Goal: Task Accomplishment & Management: Use online tool/utility

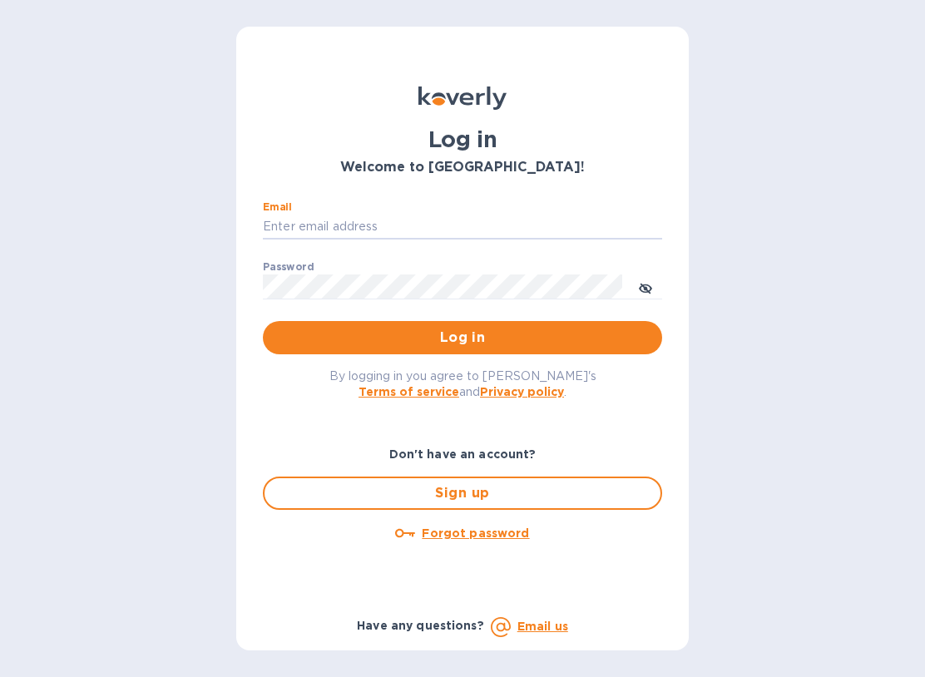
type input "[EMAIL_ADDRESS][DOMAIN_NAME]"
click at [462, 336] on button "Log in" at bounding box center [462, 337] width 399 height 33
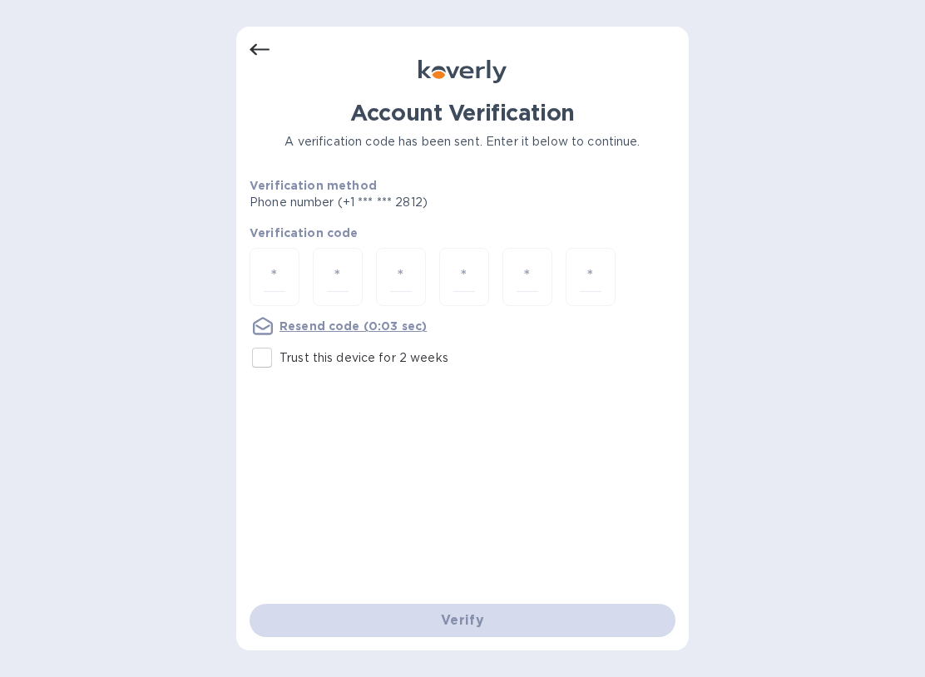
click at [284, 283] on input "number" at bounding box center [275, 277] width 22 height 31
type input "3"
type input "8"
type input "0"
type input "5"
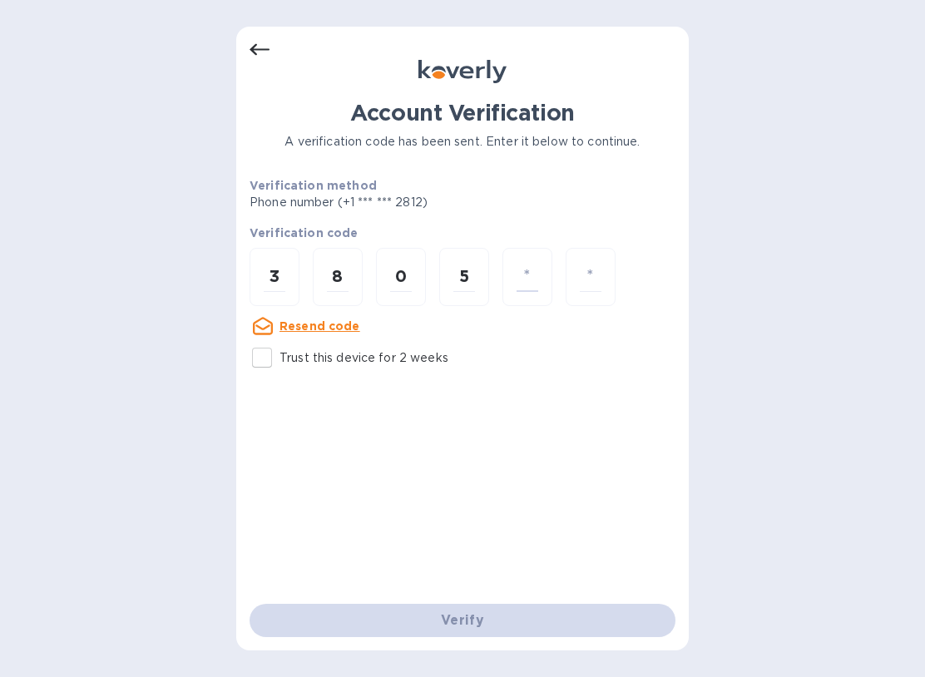
type input "3"
type input "1"
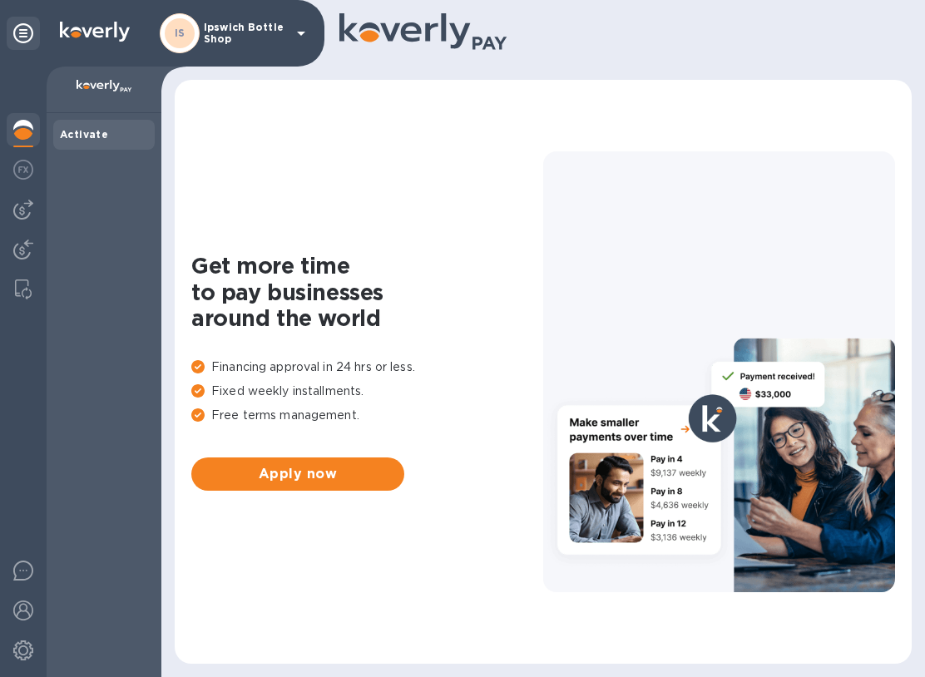
click at [90, 142] on div "Activate" at bounding box center [103, 135] width 101 height 30
click at [26, 178] on img at bounding box center [23, 170] width 20 height 20
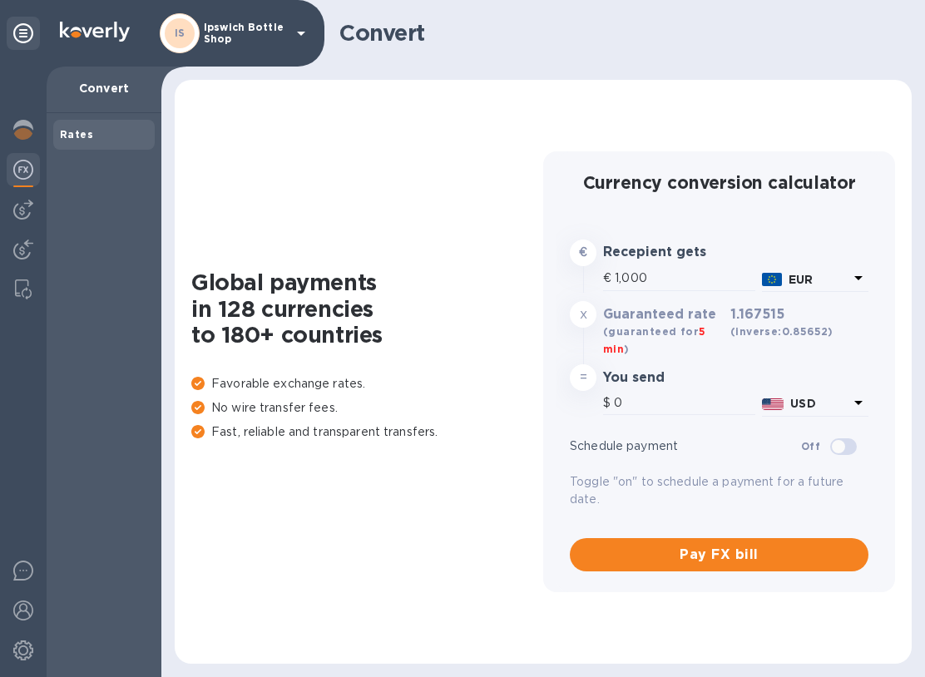
type input "1,167.52"
click at [22, 218] on img at bounding box center [23, 210] width 20 height 20
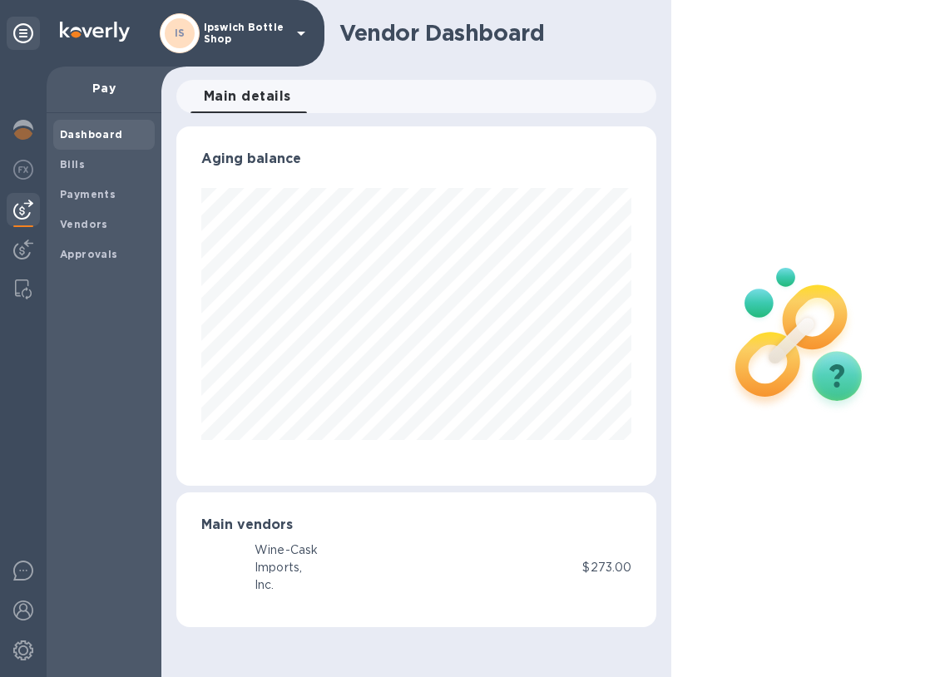
scroll to position [359, 481]
click at [114, 93] on p "Pay" at bounding box center [104, 88] width 88 height 17
click at [73, 161] on b "Bills" at bounding box center [72, 164] width 25 height 12
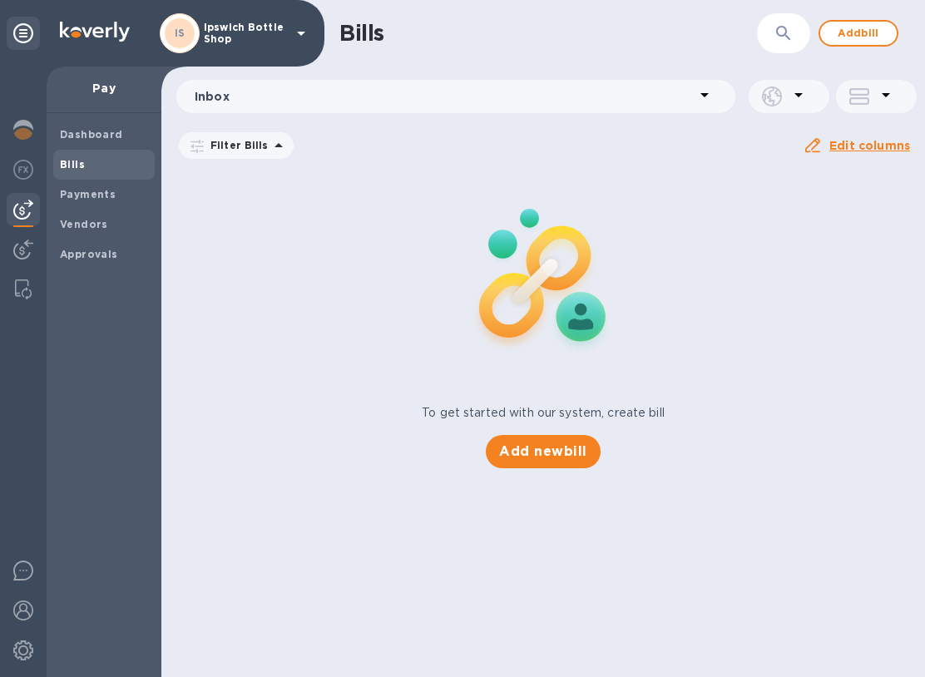
click at [575, 453] on span "Add new bill" at bounding box center [542, 451] width 87 height 20
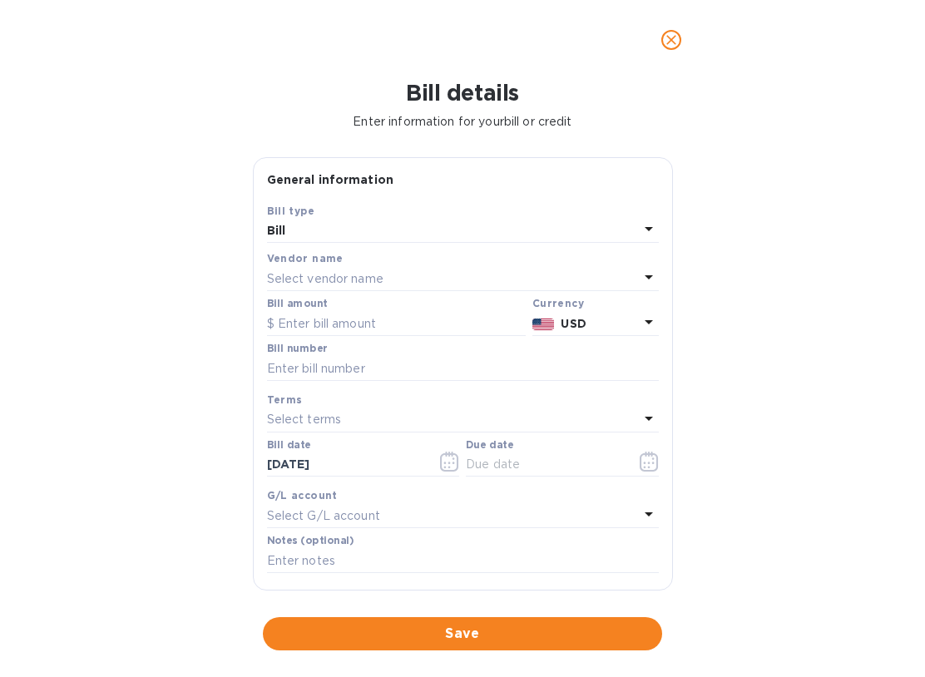
click at [412, 269] on div "Select vendor name" at bounding box center [453, 278] width 372 height 23
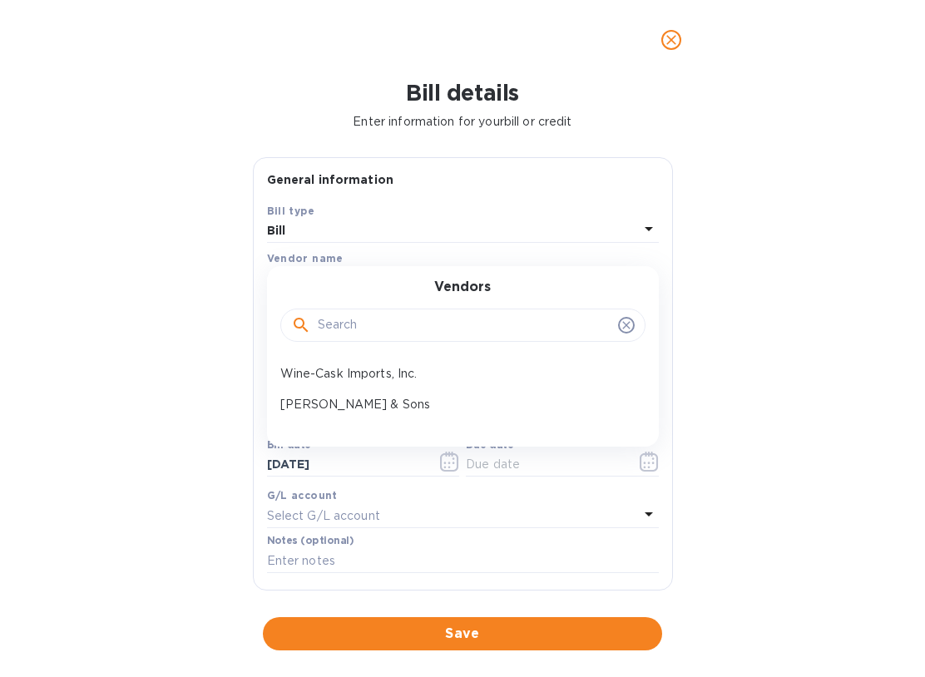
click at [337, 401] on p "Zall & Sons" at bounding box center [456, 404] width 352 height 17
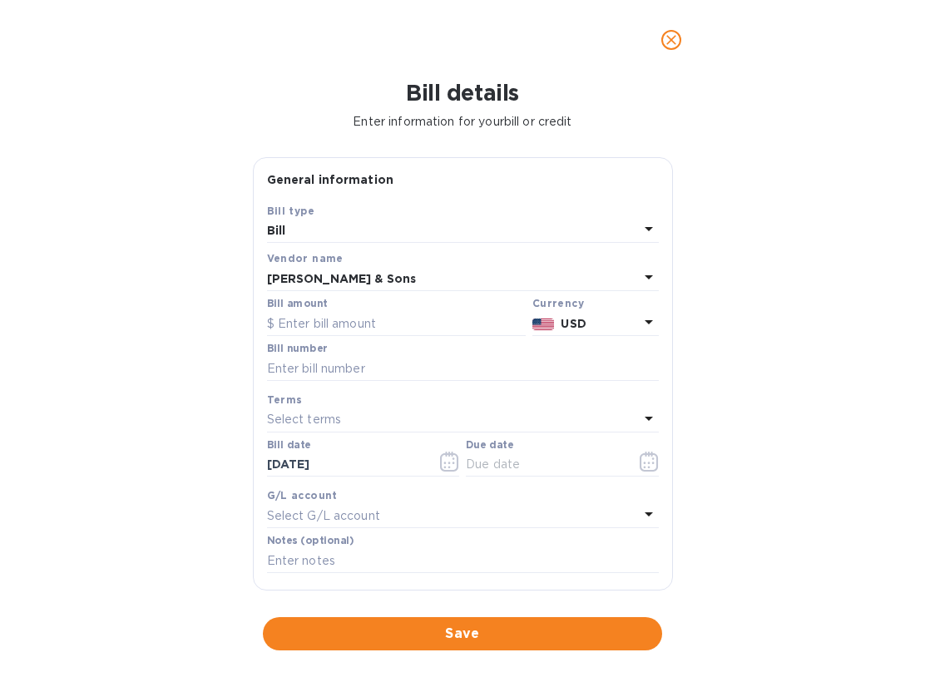
click at [307, 318] on input "text" at bounding box center [396, 323] width 259 height 25
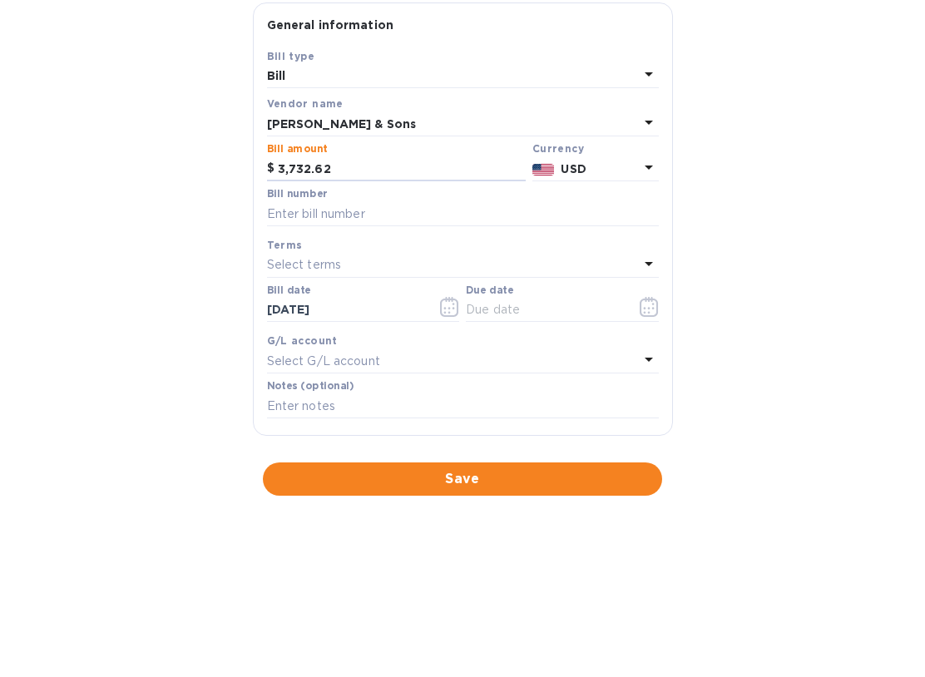
type input "3,732.62"
click at [372, 356] on input "text" at bounding box center [463, 368] width 392 height 25
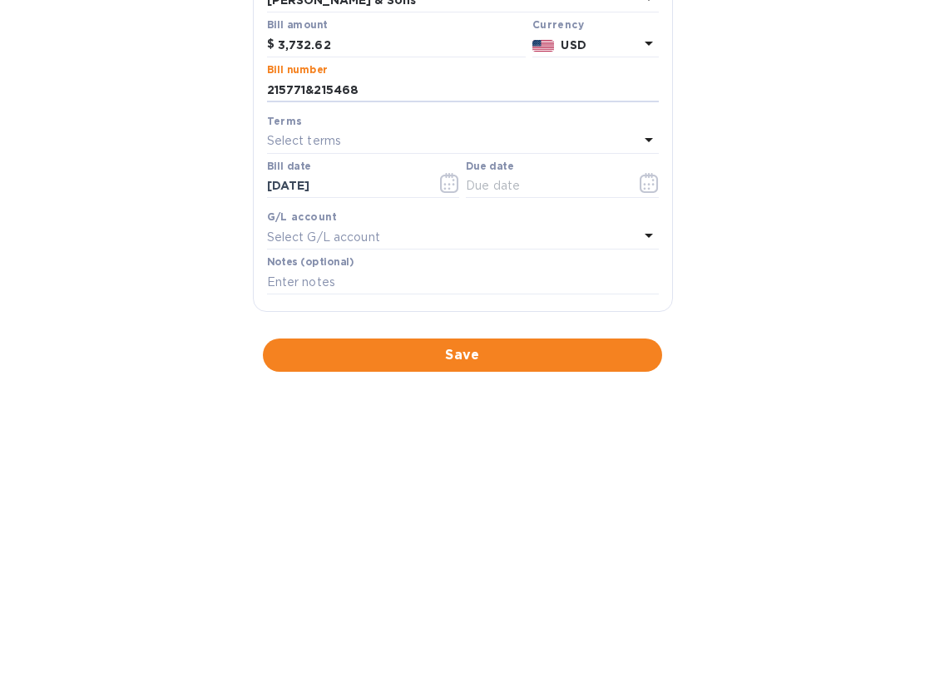
type input "215771&215468"
click at [444, 451] on icon "button" at bounding box center [449, 461] width 19 height 20
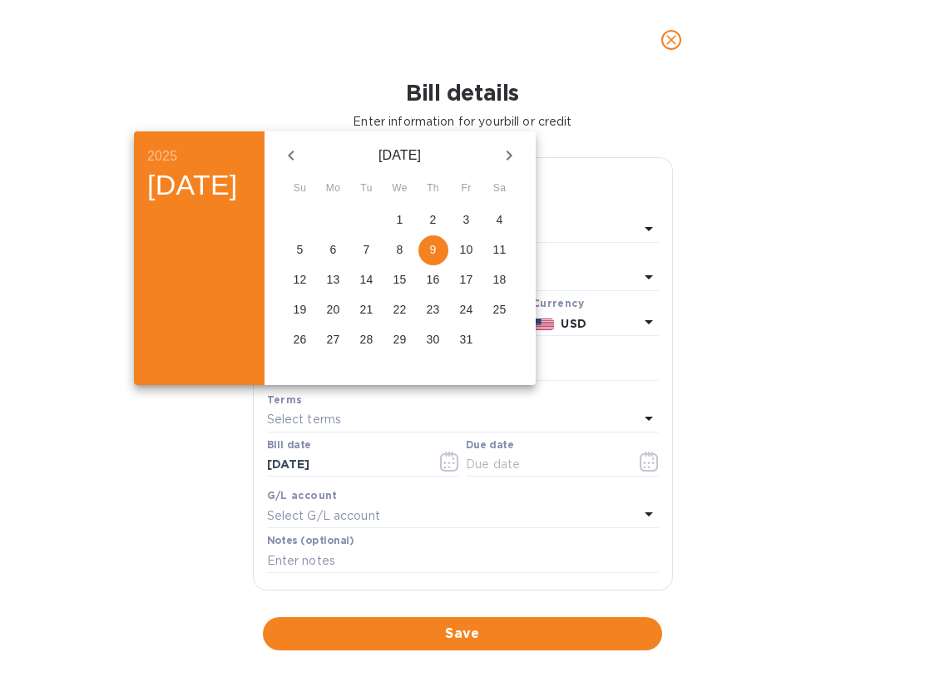
click at [437, 256] on p "9" at bounding box center [433, 249] width 7 height 17
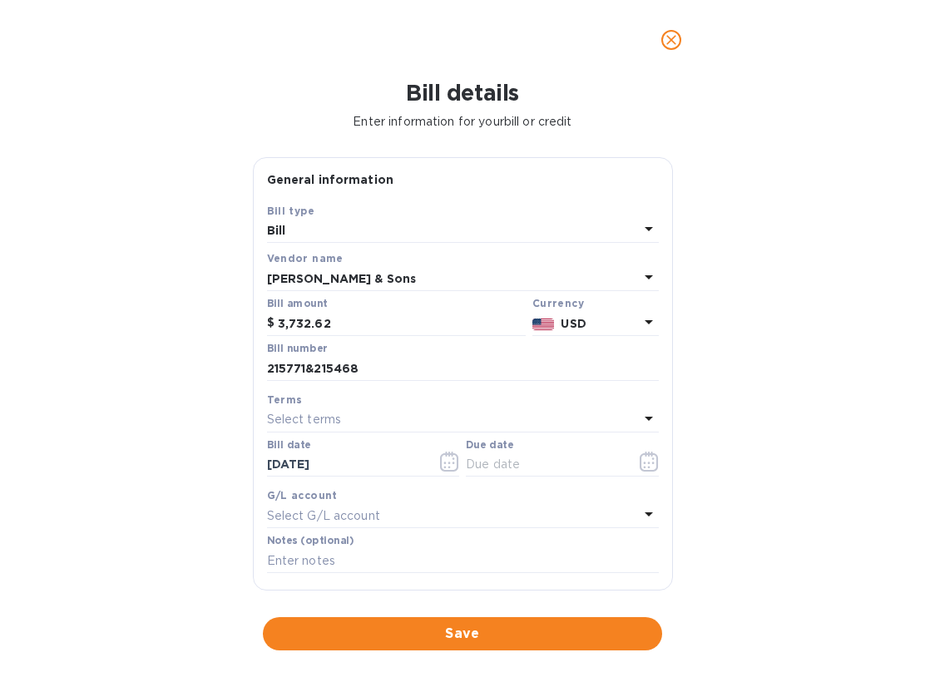
click at [646, 459] on icon "button" at bounding box center [648, 461] width 19 height 20
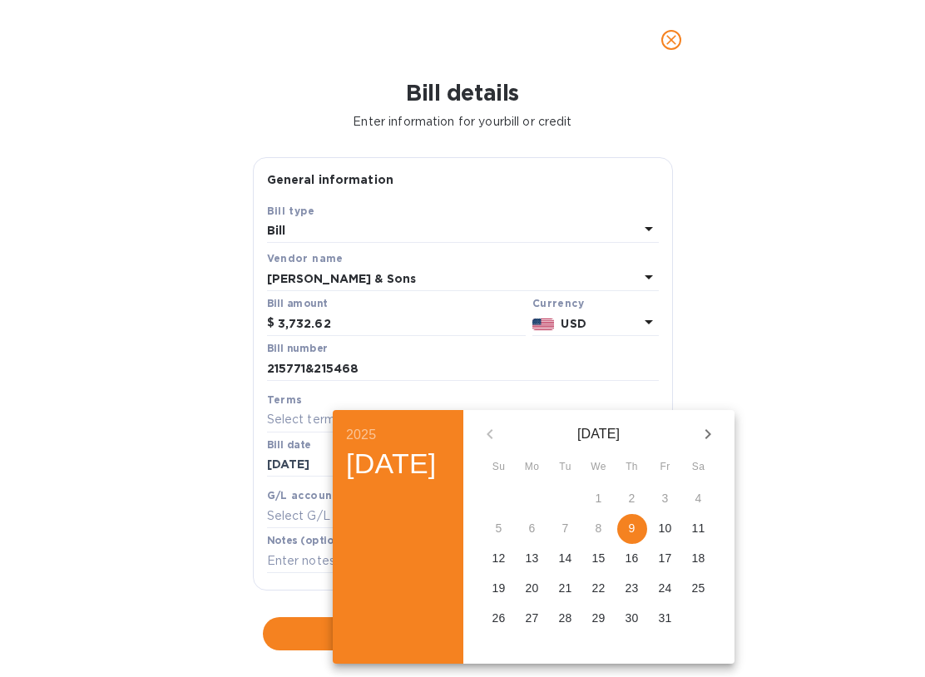
click at [635, 526] on p "9" at bounding box center [632, 528] width 7 height 17
type input "10/09/2025"
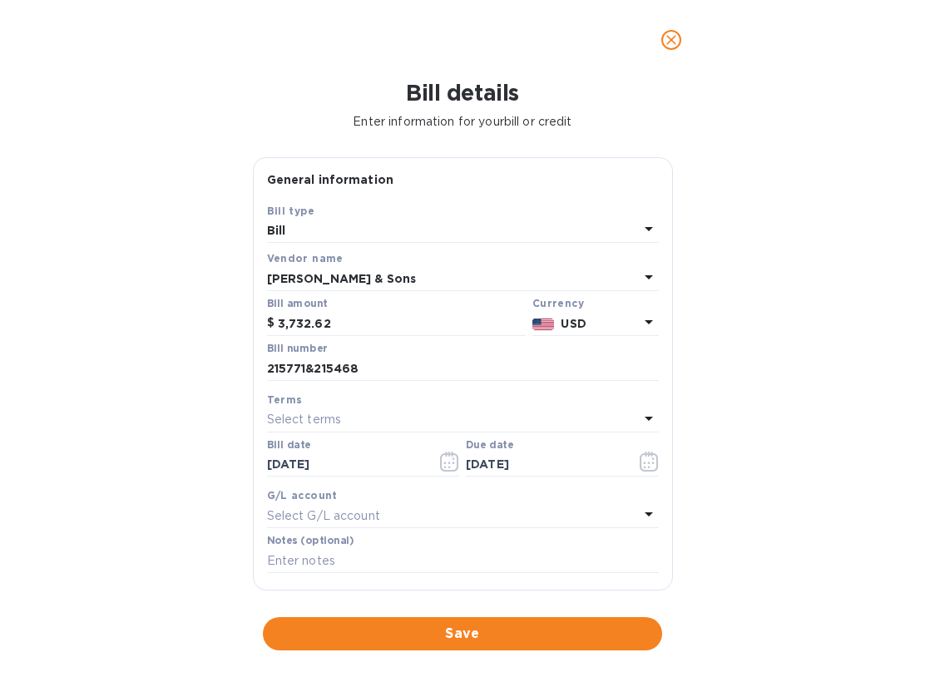
click at [482, 639] on span "Save" at bounding box center [462, 634] width 372 height 20
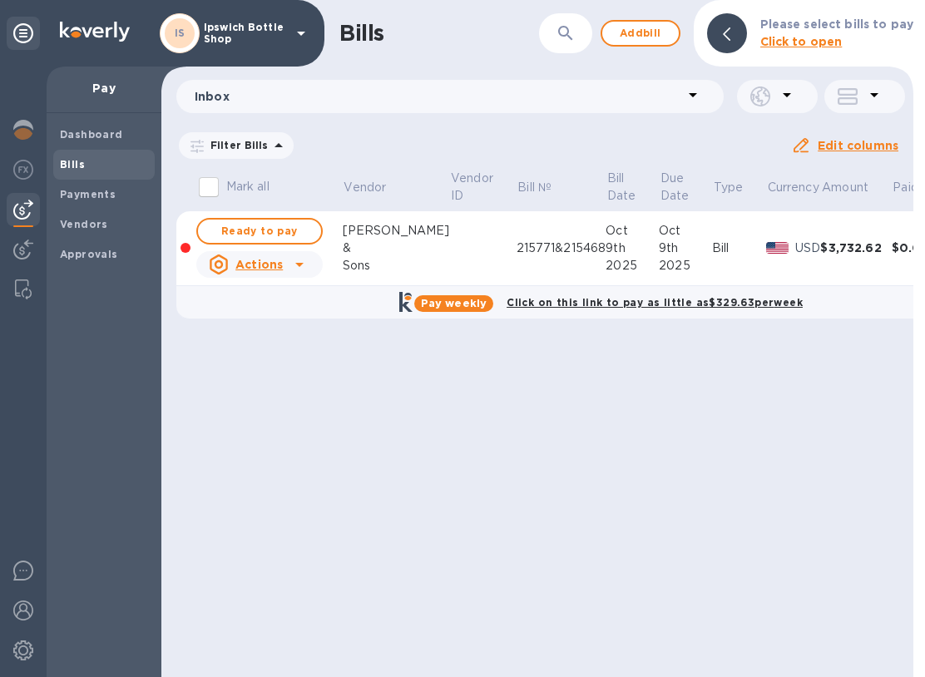
click at [280, 229] on span "Ready to pay" at bounding box center [259, 231] width 96 height 20
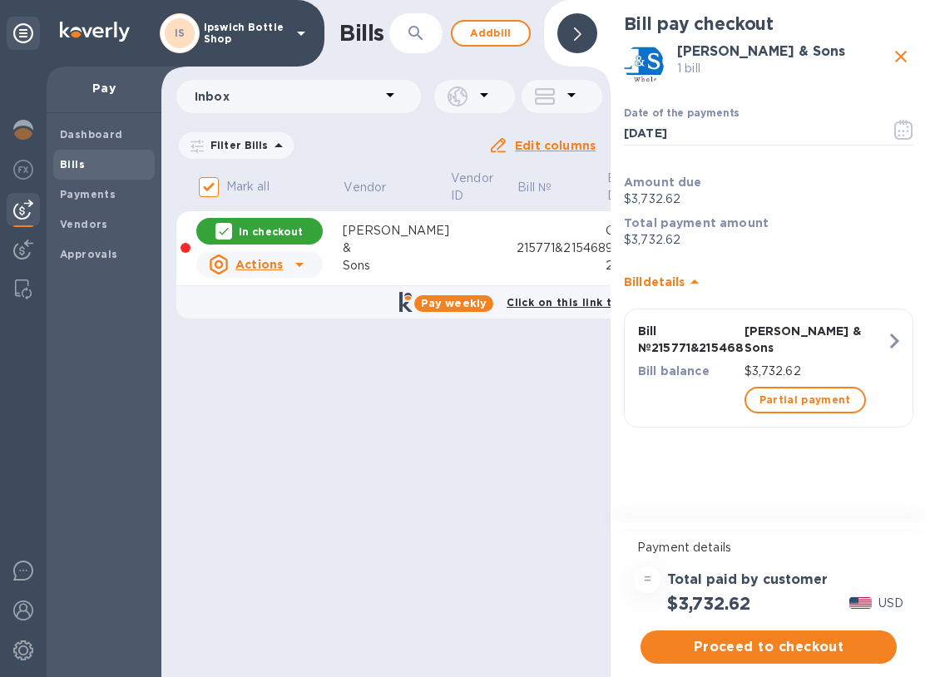
click at [794, 649] on span "Proceed to checkout" at bounding box center [768, 647] width 229 height 20
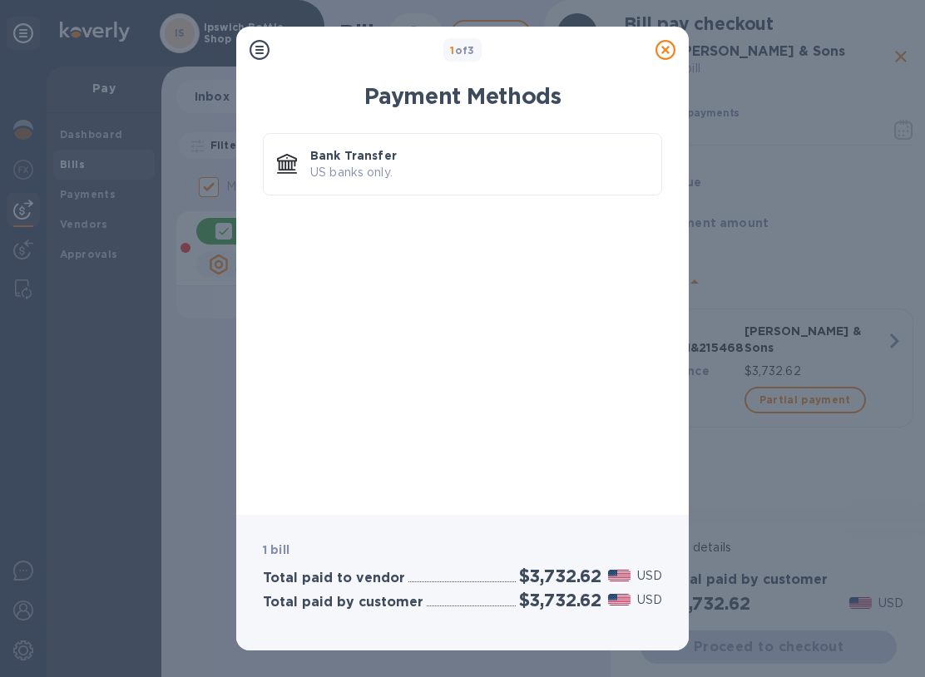
click at [393, 174] on p "US banks only." at bounding box center [479, 172] width 338 height 17
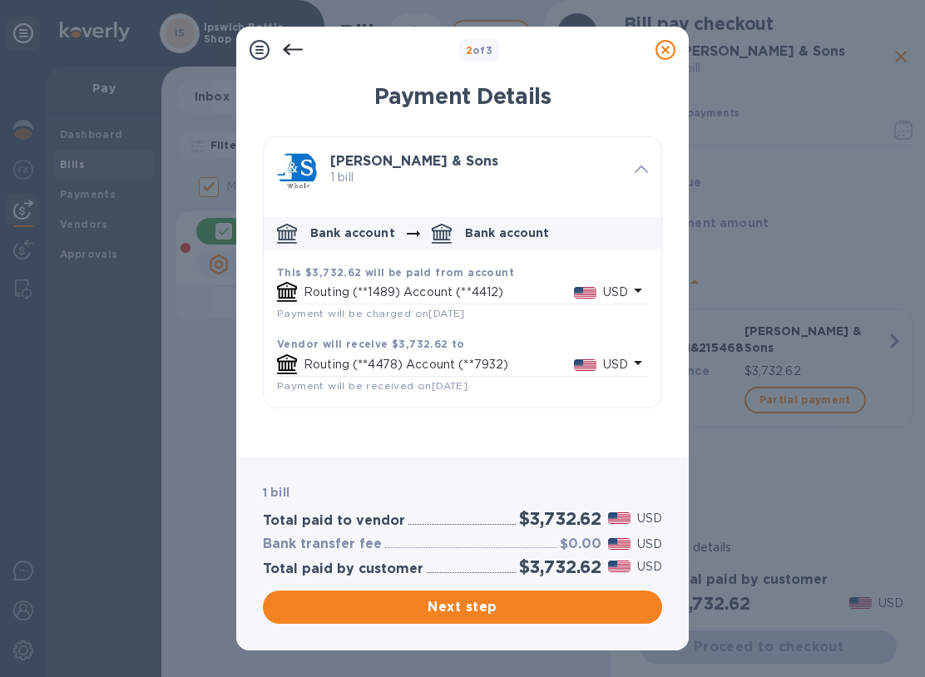
click at [483, 601] on span "Next step" at bounding box center [462, 607] width 372 height 20
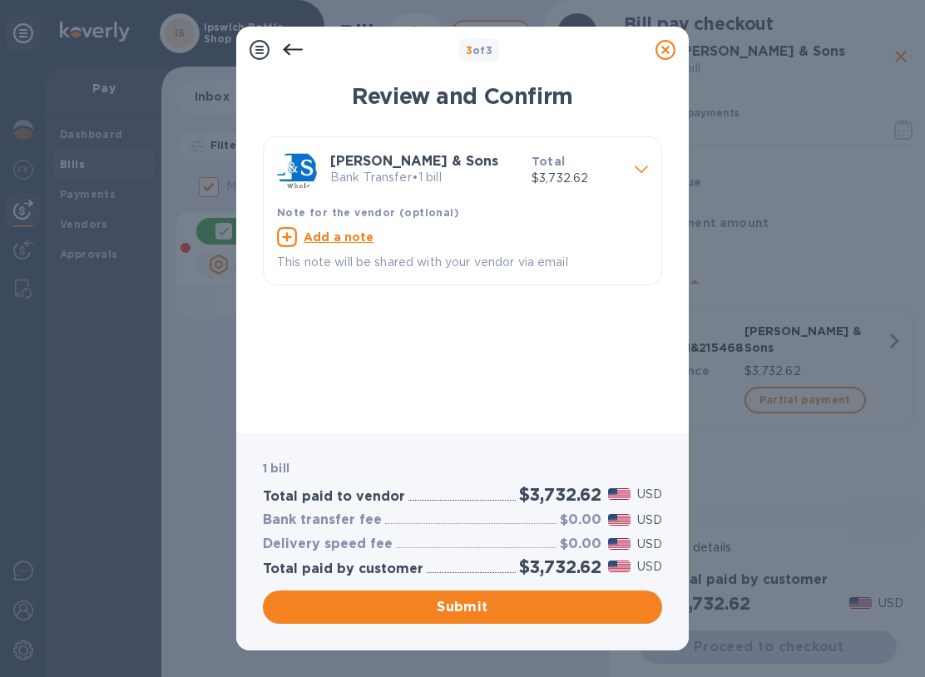
click at [480, 619] on button "Submit" at bounding box center [462, 606] width 399 height 33
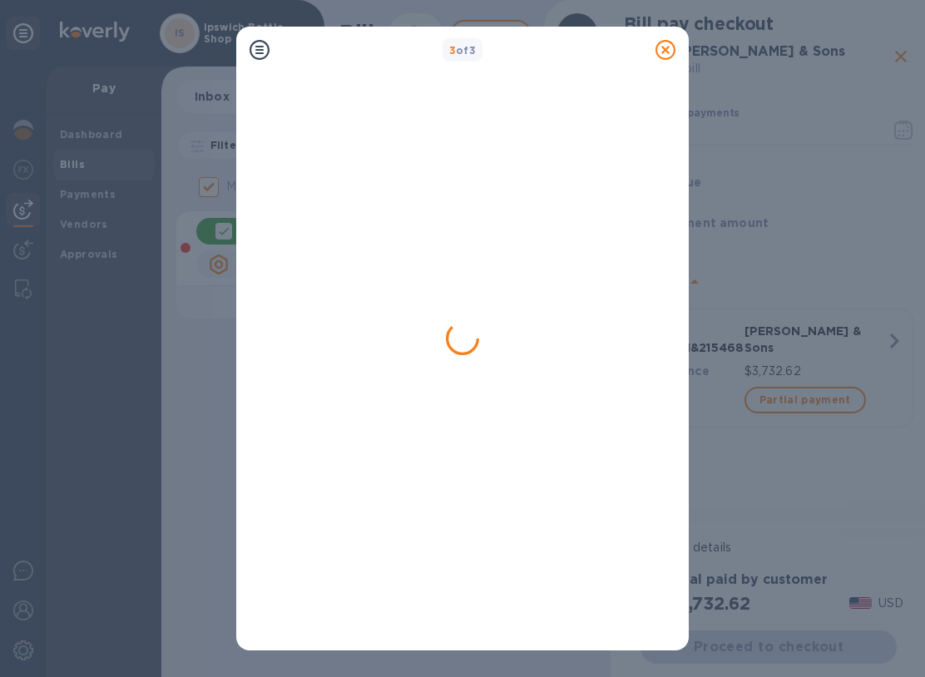
checkbox input "false"
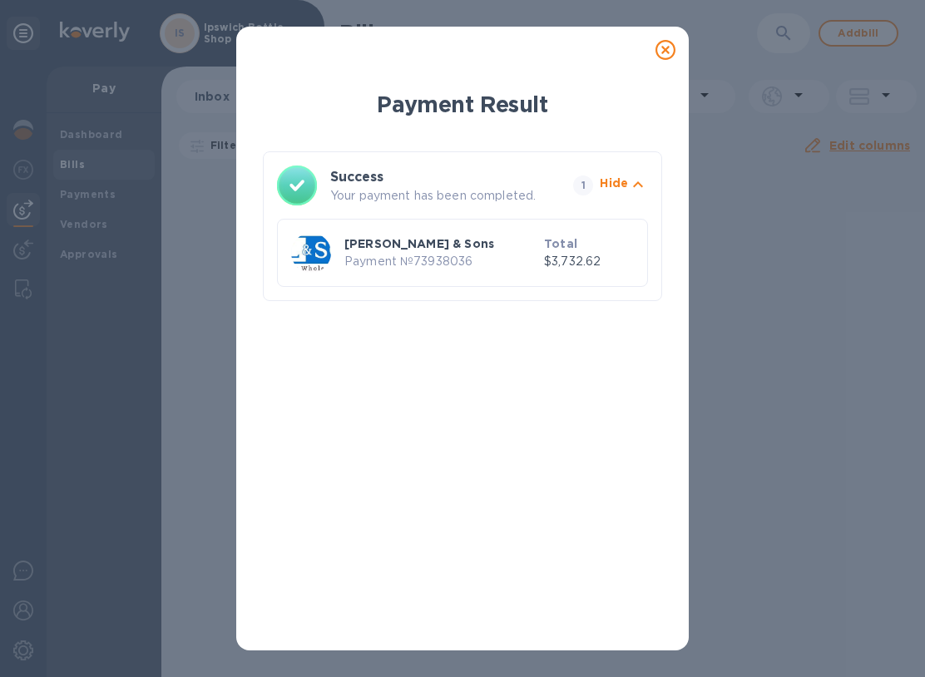
click at [747, 33] on div "Payment Result Success Your payment has been completed. 1 Hide Zall & Sons Paym…" at bounding box center [462, 338] width 925 height 677
click at [705, 8] on div "Payment Result Success Your payment has been completed. 1 Hide Zall & Sons Paym…" at bounding box center [462, 338] width 925 height 677
